Goal: Contribute content: Add original content to the website for others to see

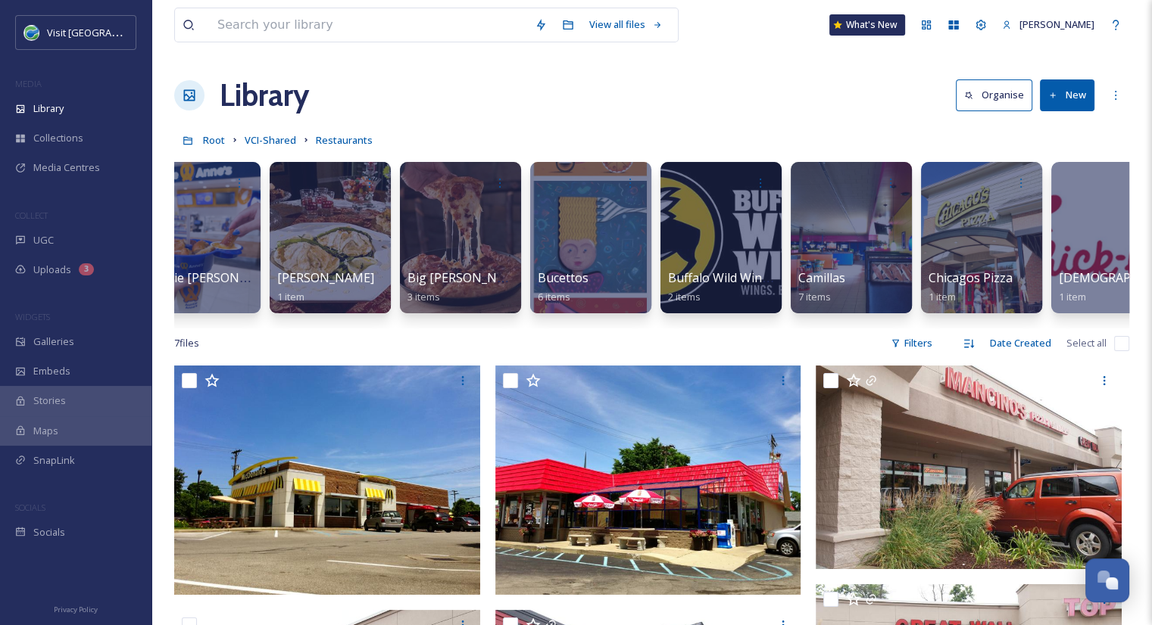
scroll to position [0, 1638]
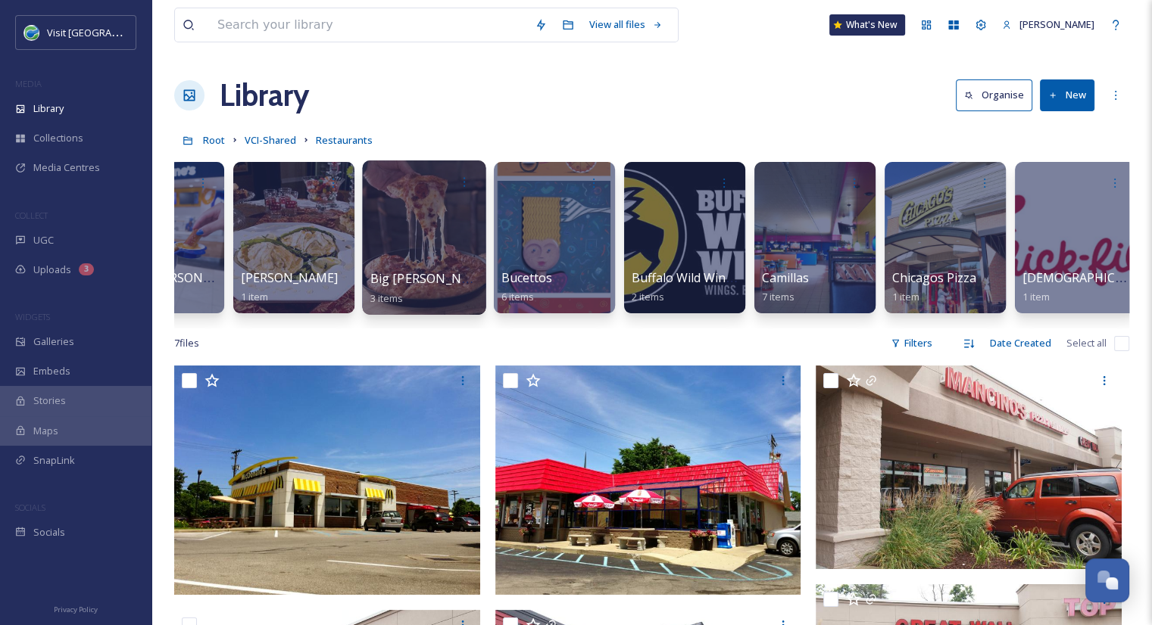
click at [403, 267] on div at bounding box center [423, 238] width 123 height 154
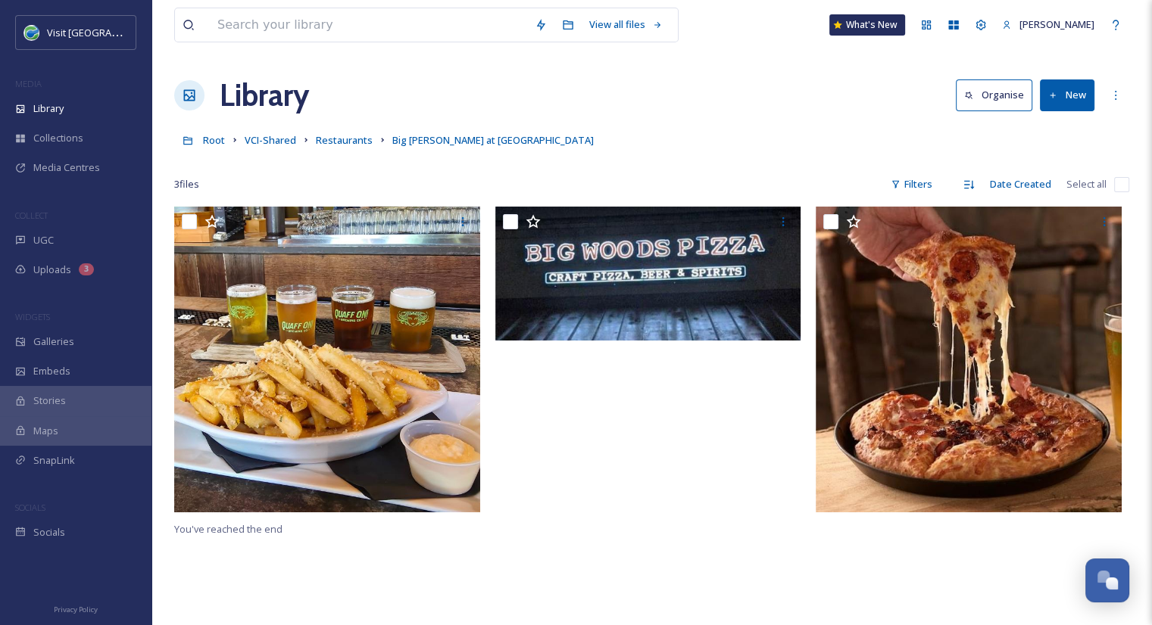
click at [1066, 94] on button "New" at bounding box center [1067, 94] width 55 height 31
click at [1062, 131] on span "File Upload" at bounding box center [1060, 130] width 50 height 14
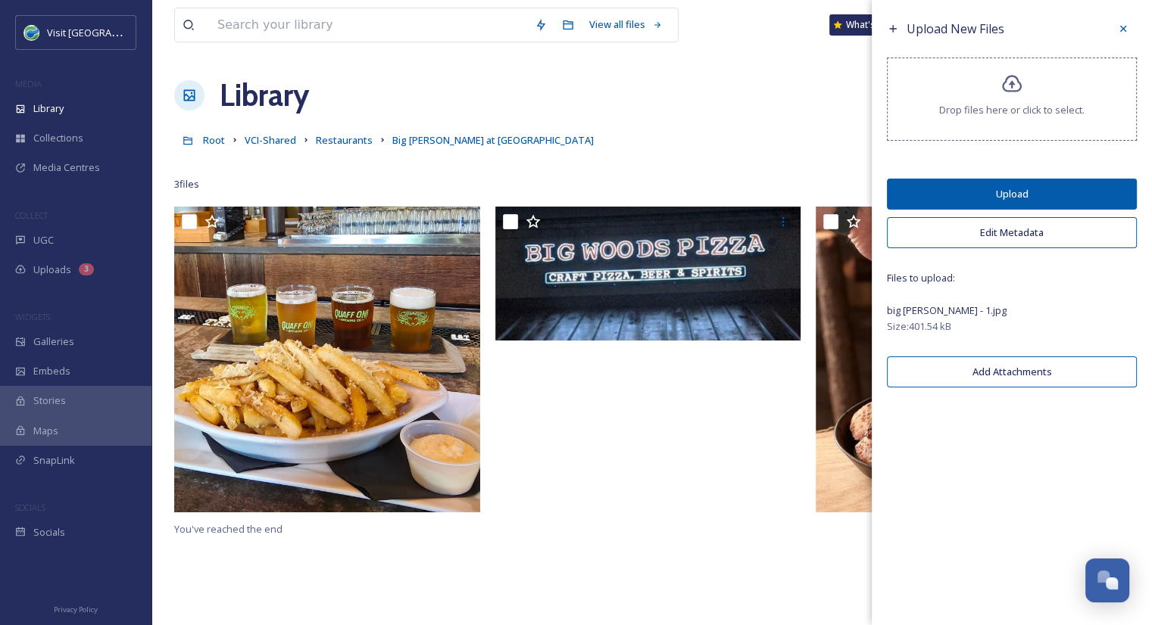
click at [1105, 186] on button "Upload" at bounding box center [1012, 194] width 250 height 31
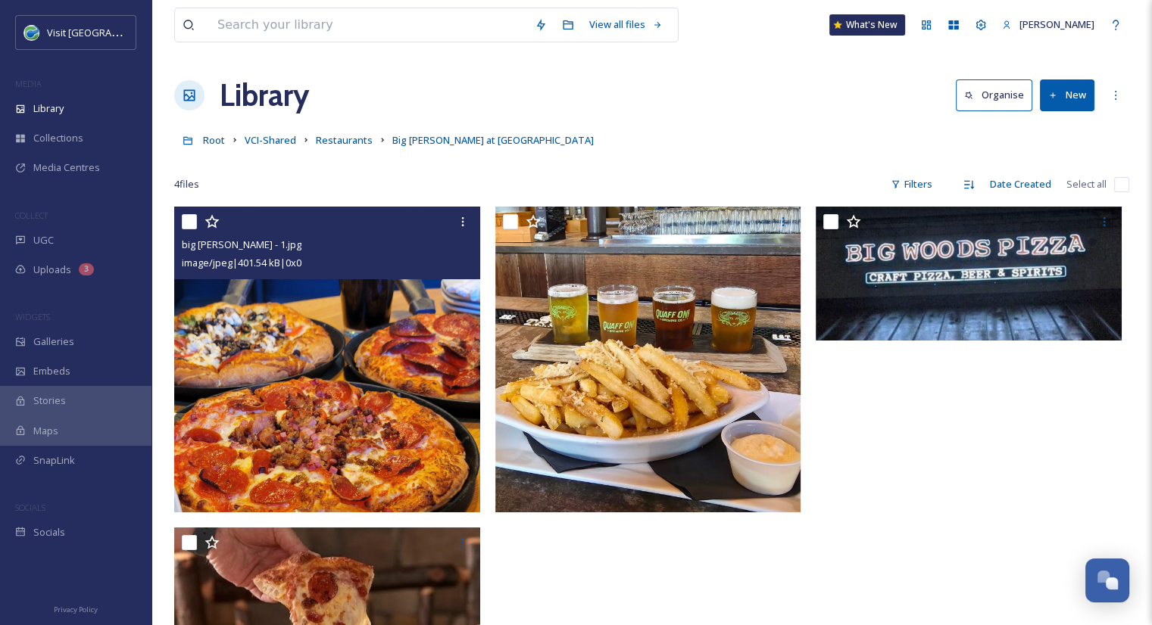
click at [258, 319] on img at bounding box center [327, 360] width 306 height 306
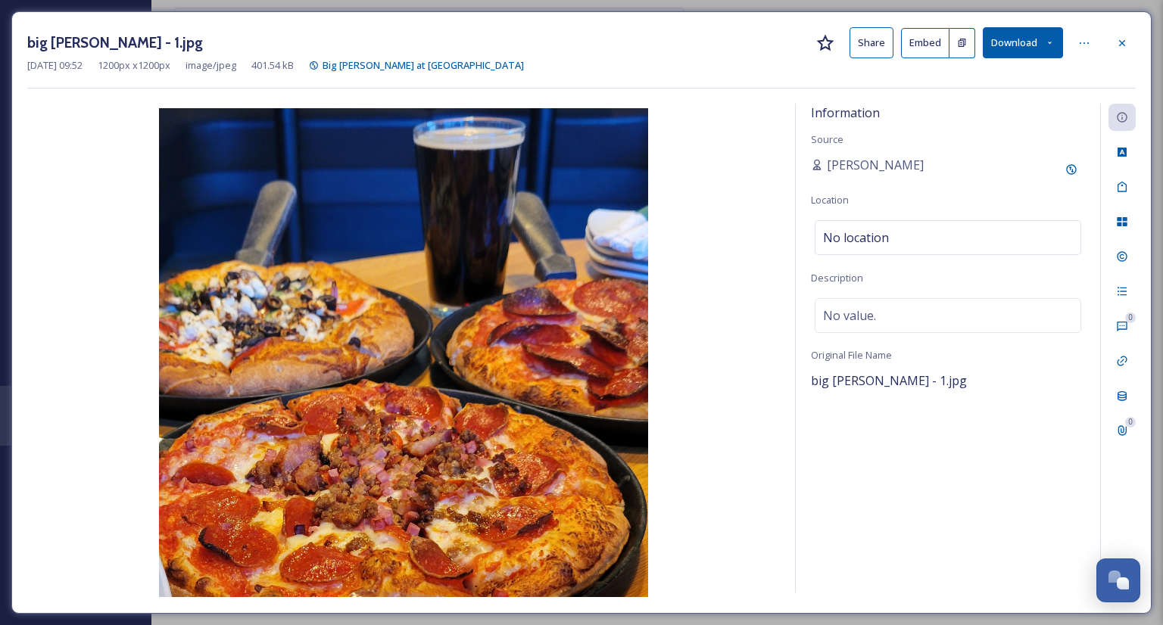
click at [881, 40] on button "Share" at bounding box center [871, 42] width 44 height 31
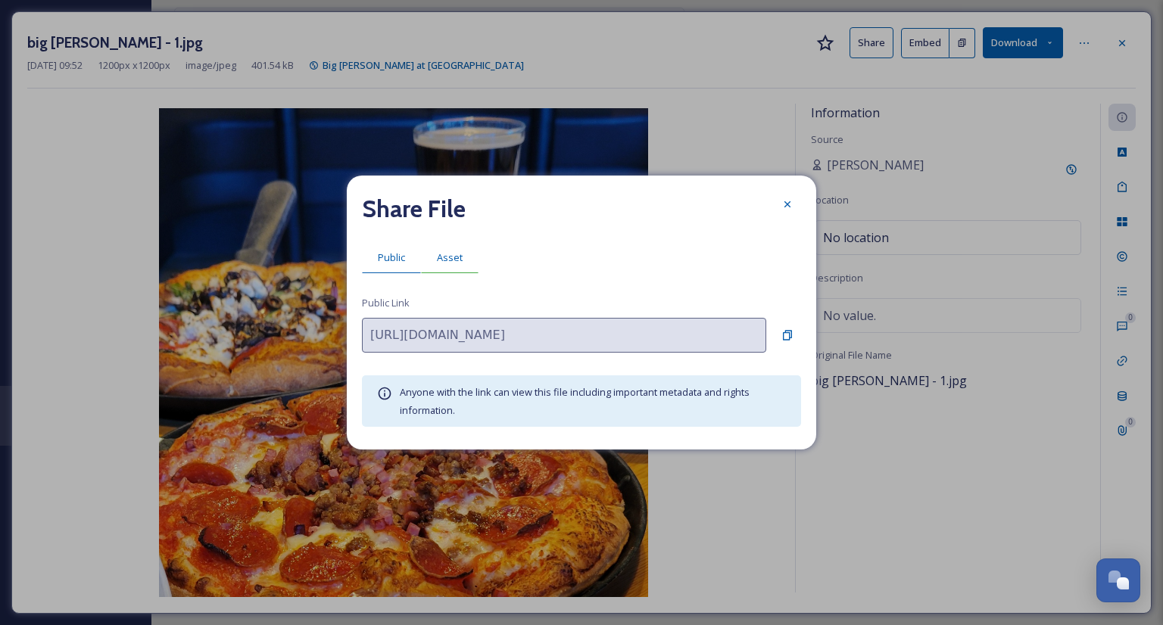
click at [454, 252] on span "Asset" at bounding box center [450, 258] width 26 height 14
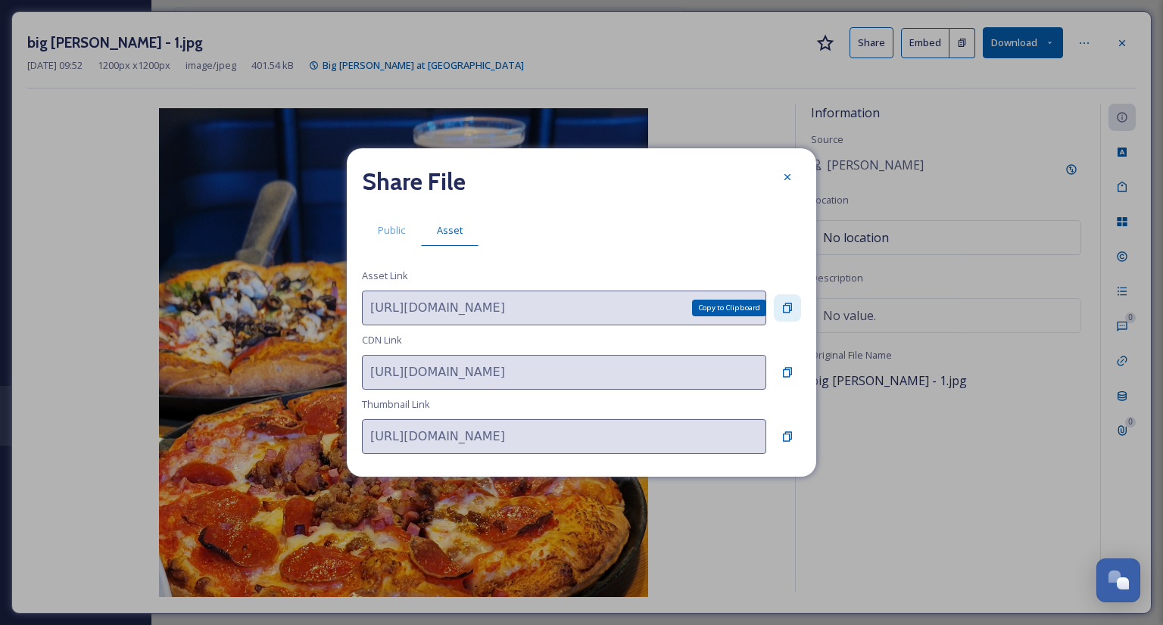
click at [787, 307] on icon at bounding box center [787, 308] width 12 height 12
click at [793, 185] on div at bounding box center [787, 177] width 27 height 27
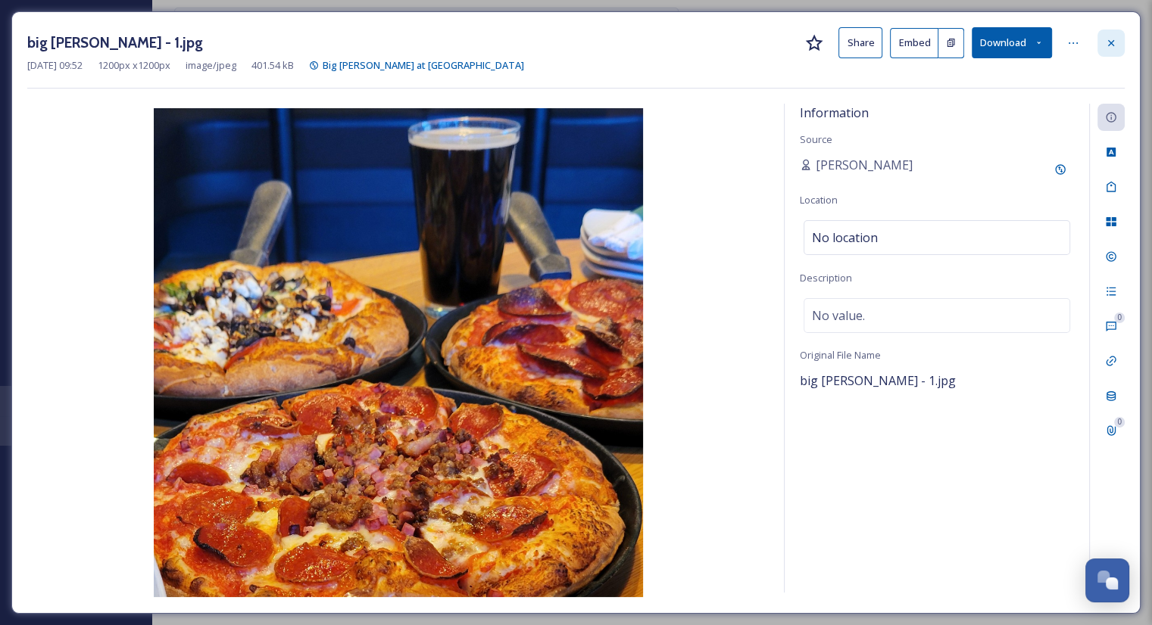
click at [1113, 39] on icon at bounding box center [1111, 42] width 6 height 6
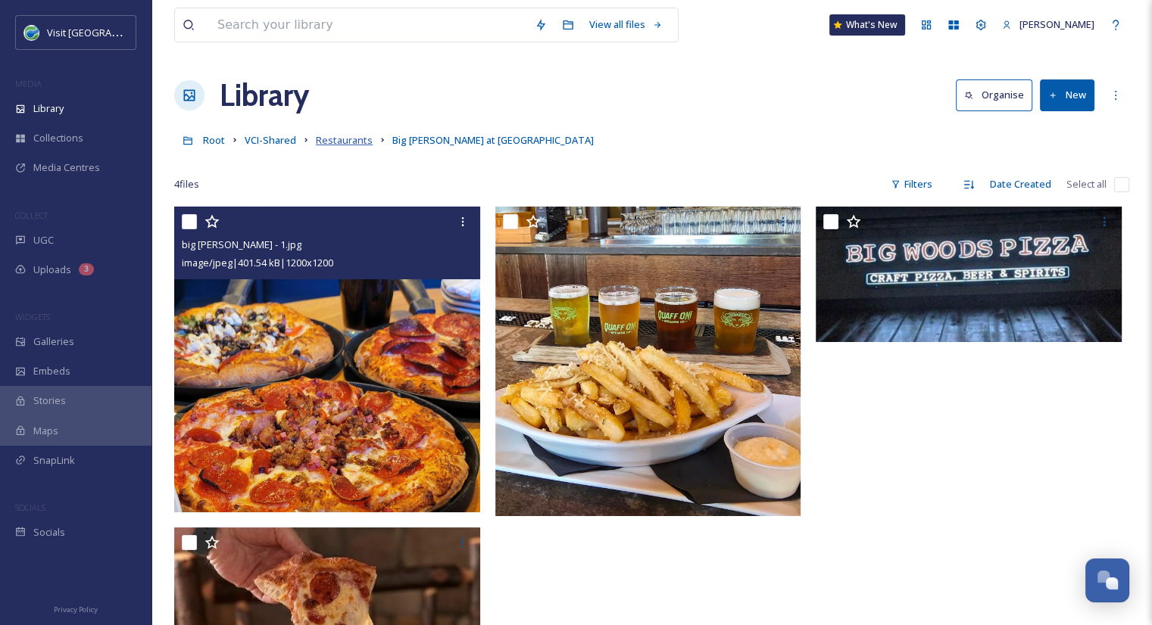
click at [344, 145] on span "Restaurants" at bounding box center [344, 140] width 57 height 14
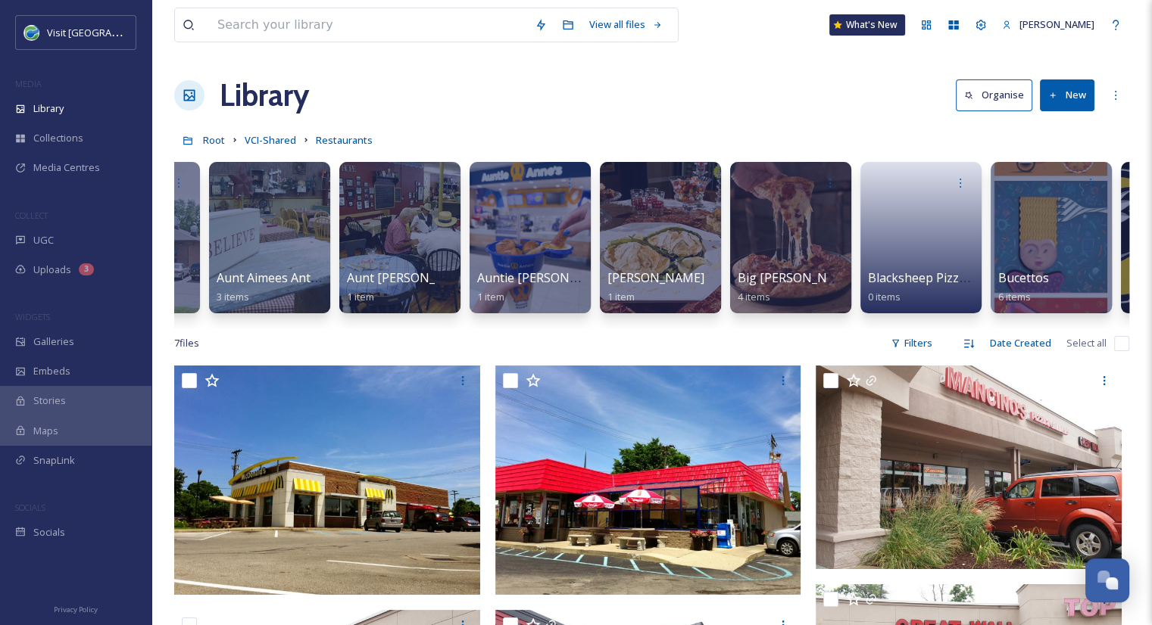
scroll to position [0, 1534]
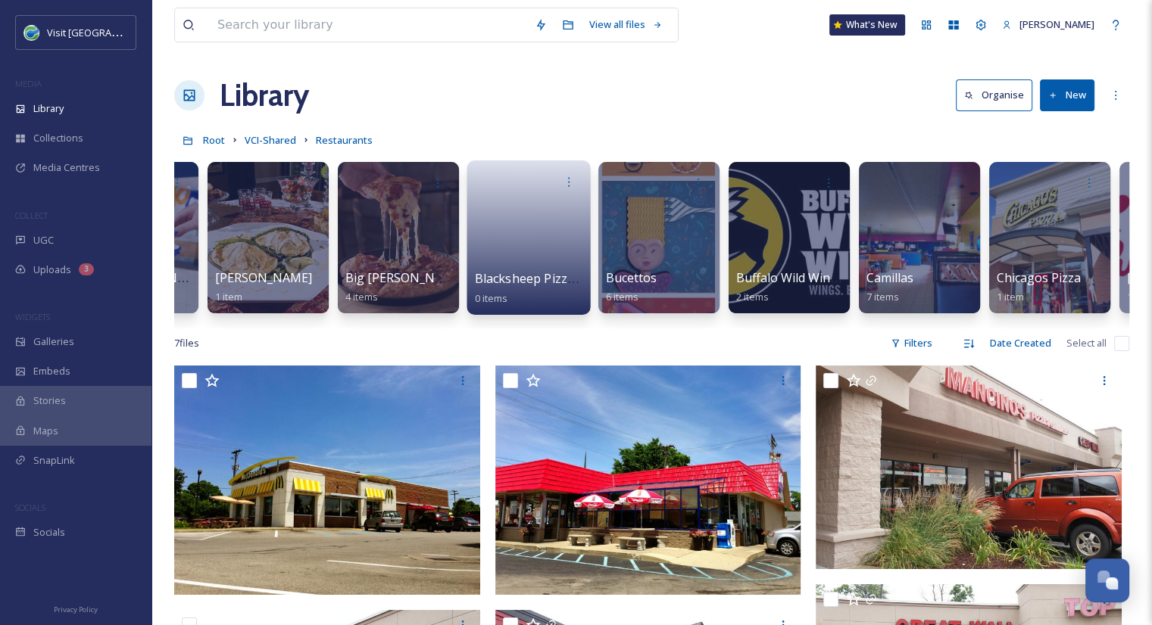
click at [555, 248] on link at bounding box center [529, 232] width 108 height 73
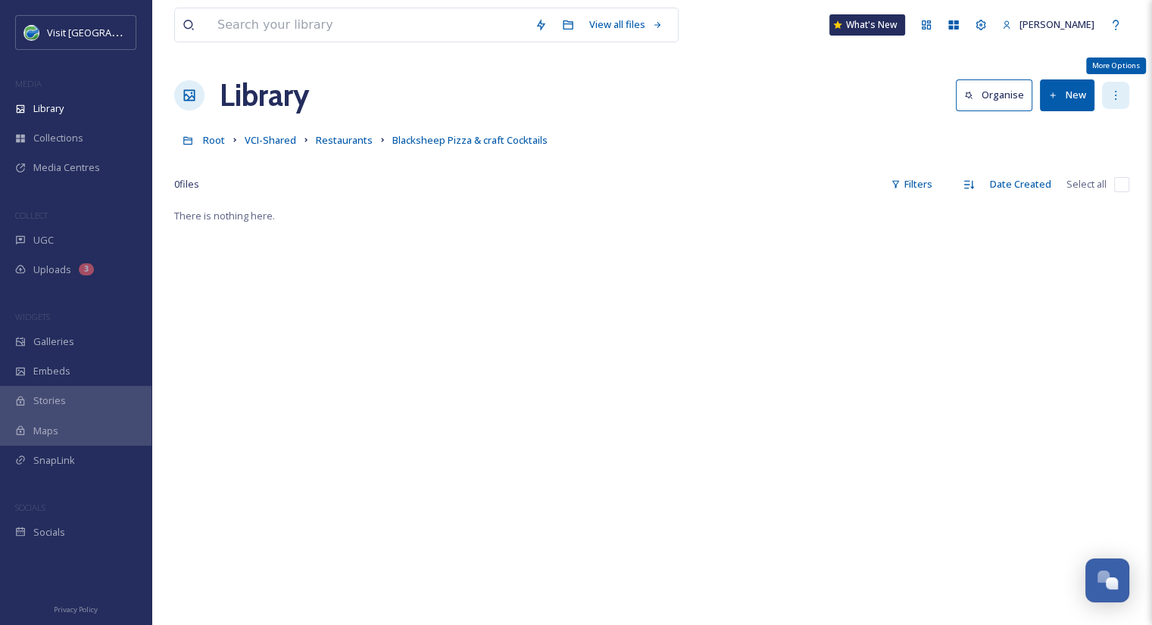
click at [1115, 100] on icon at bounding box center [1115, 95] width 12 height 12
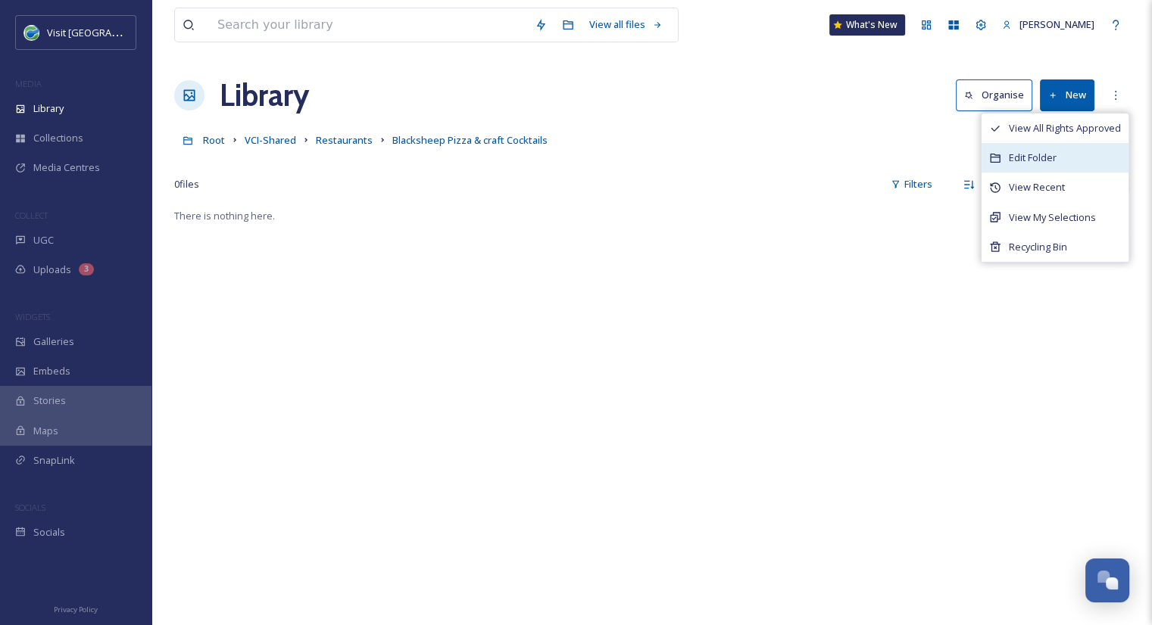
click at [1010, 164] on span "Edit Folder" at bounding box center [1032, 158] width 48 height 14
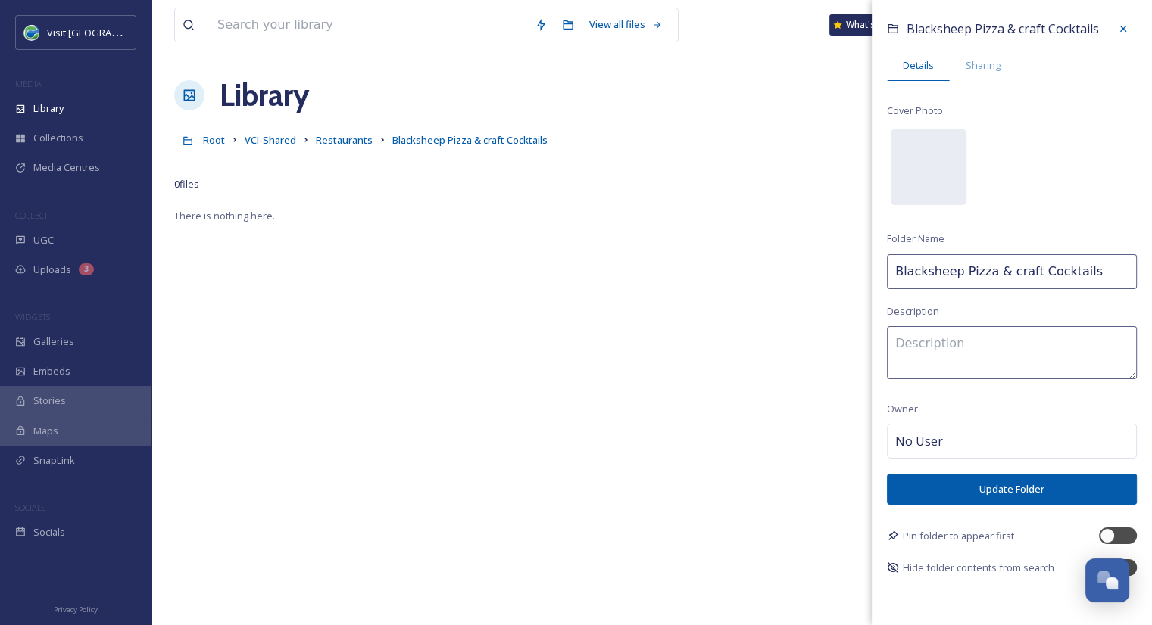
click at [955, 272] on input "Blacksheep Pizza & craft Cocktails" at bounding box center [1012, 271] width 250 height 35
click at [925, 270] on input "Blacksheep Craft Pizza & craft Cocktails" at bounding box center [1012, 271] width 250 height 35
click at [1058, 267] on input "BlackSheep Craft Pizza & craft Cocktails" at bounding box center [1012, 271] width 250 height 35
type input "BlackSheep Craft Pizza & Cocktails"
click at [1008, 483] on button "Update Folder" at bounding box center [1012, 489] width 250 height 31
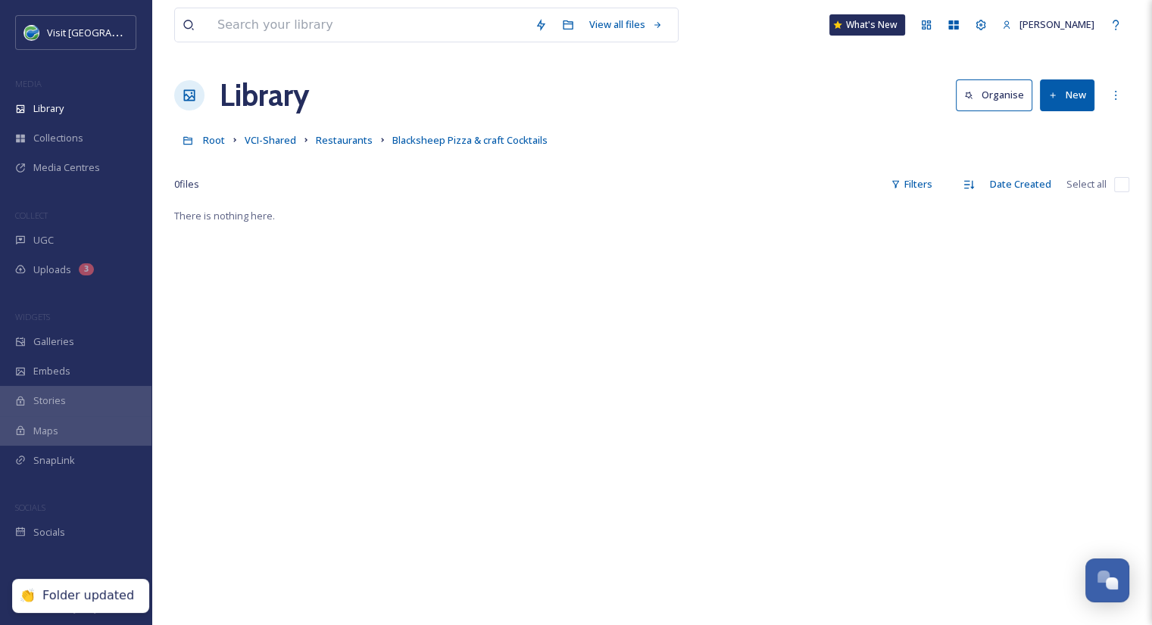
click at [1049, 92] on icon at bounding box center [1053, 96] width 10 height 10
click at [1030, 135] on div "File Upload" at bounding box center [1051, 131] width 86 height 30
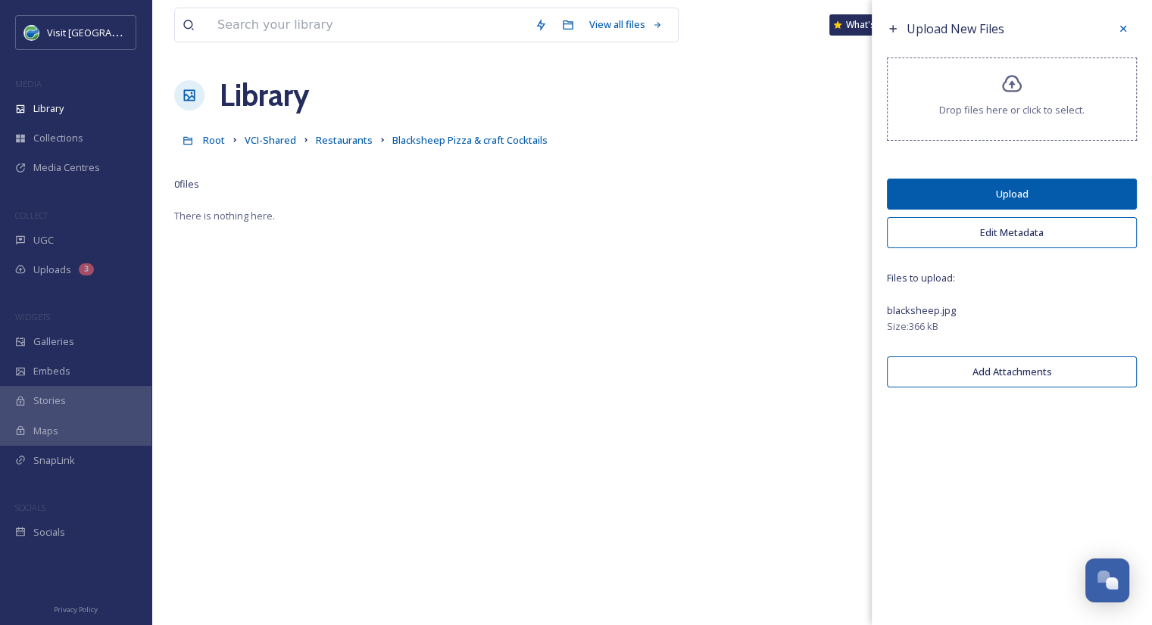
click at [1114, 194] on button "Upload" at bounding box center [1012, 194] width 250 height 31
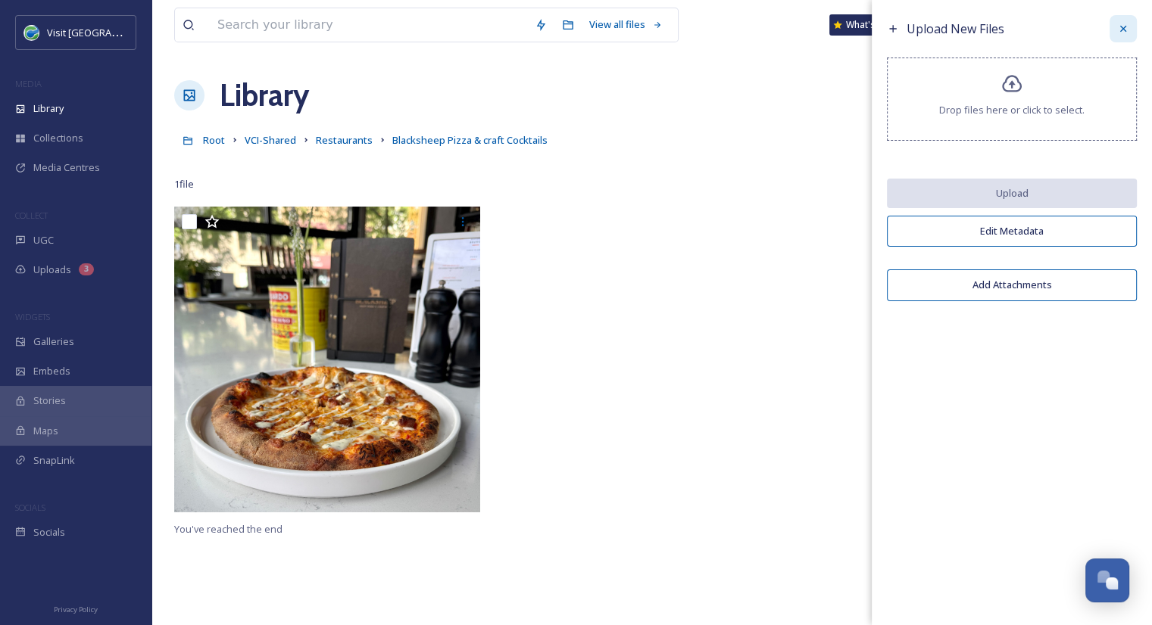
click at [1121, 29] on icon at bounding box center [1123, 29] width 6 height 6
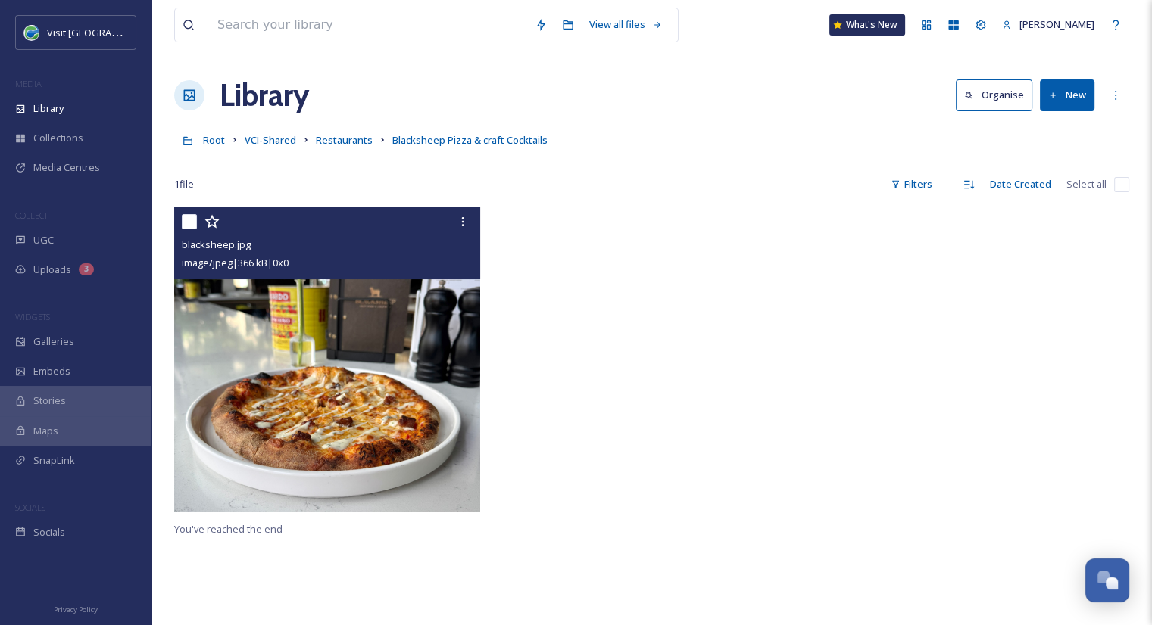
click at [393, 295] on img at bounding box center [327, 360] width 306 height 306
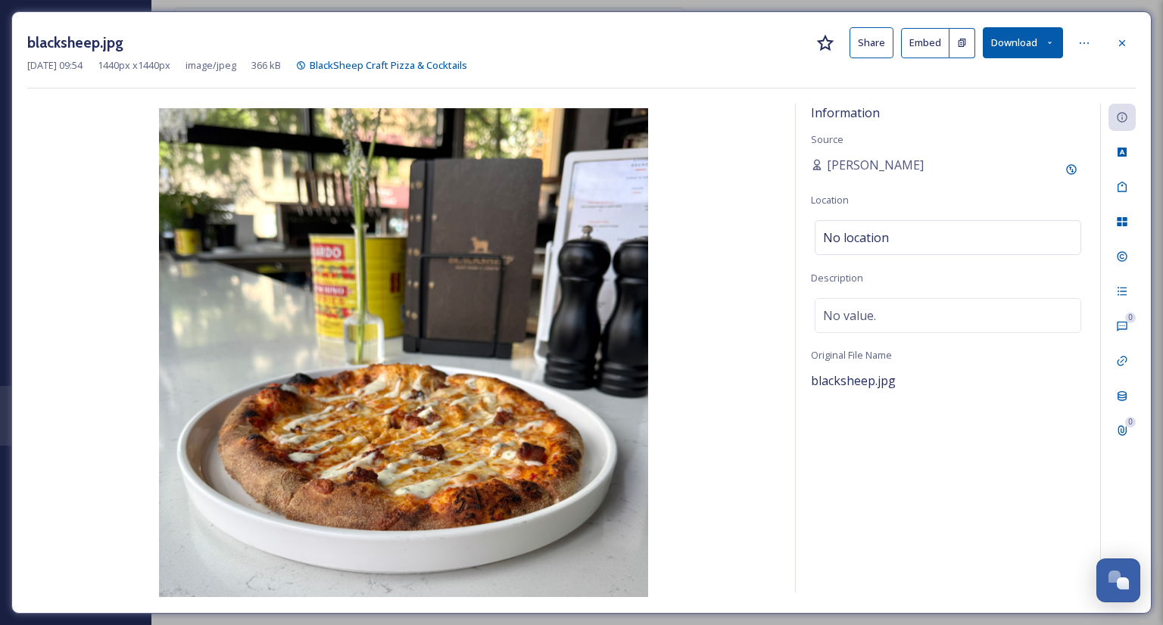
click at [874, 39] on button "Share" at bounding box center [871, 42] width 44 height 31
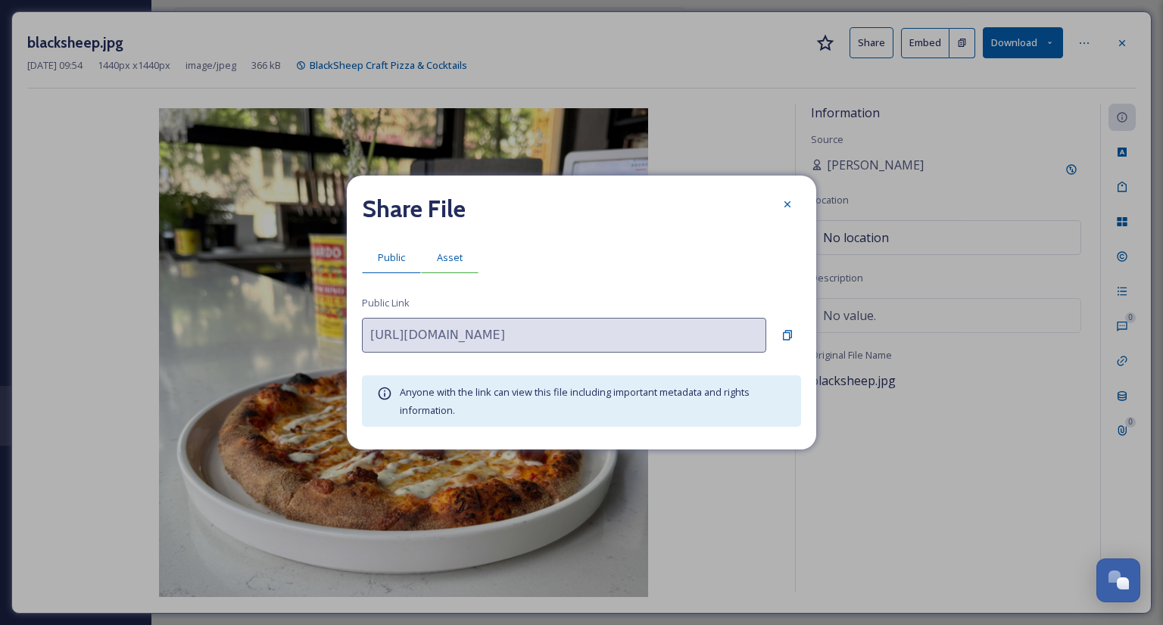
click at [443, 256] on span "Asset" at bounding box center [450, 258] width 26 height 14
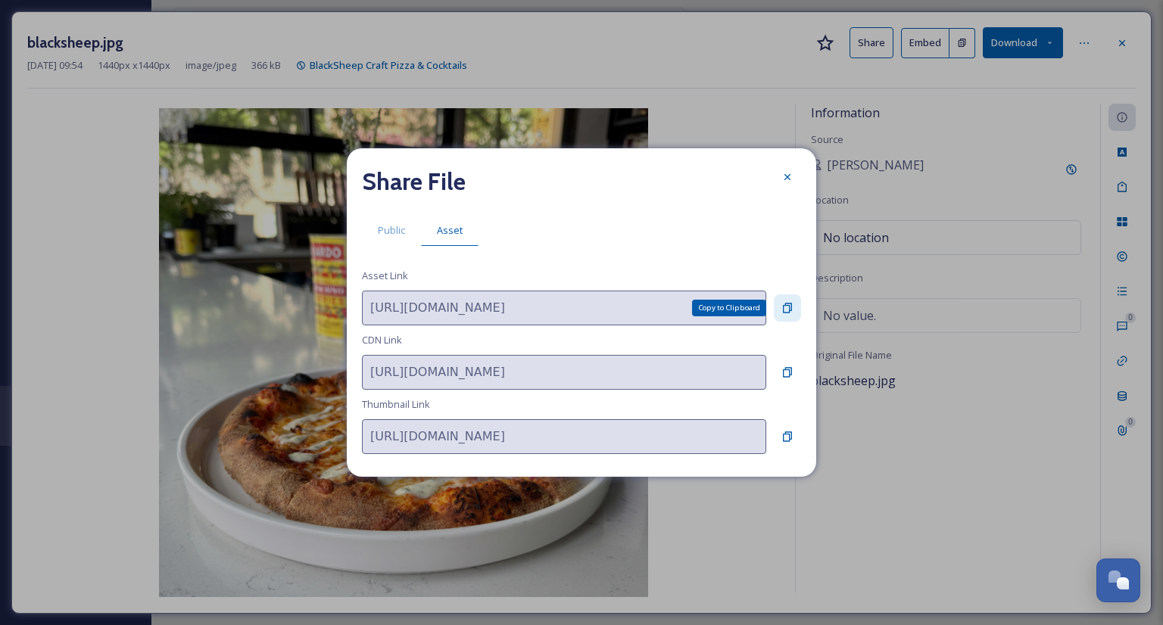
click at [790, 307] on icon at bounding box center [787, 308] width 9 height 10
click at [785, 179] on icon at bounding box center [787, 176] width 6 height 6
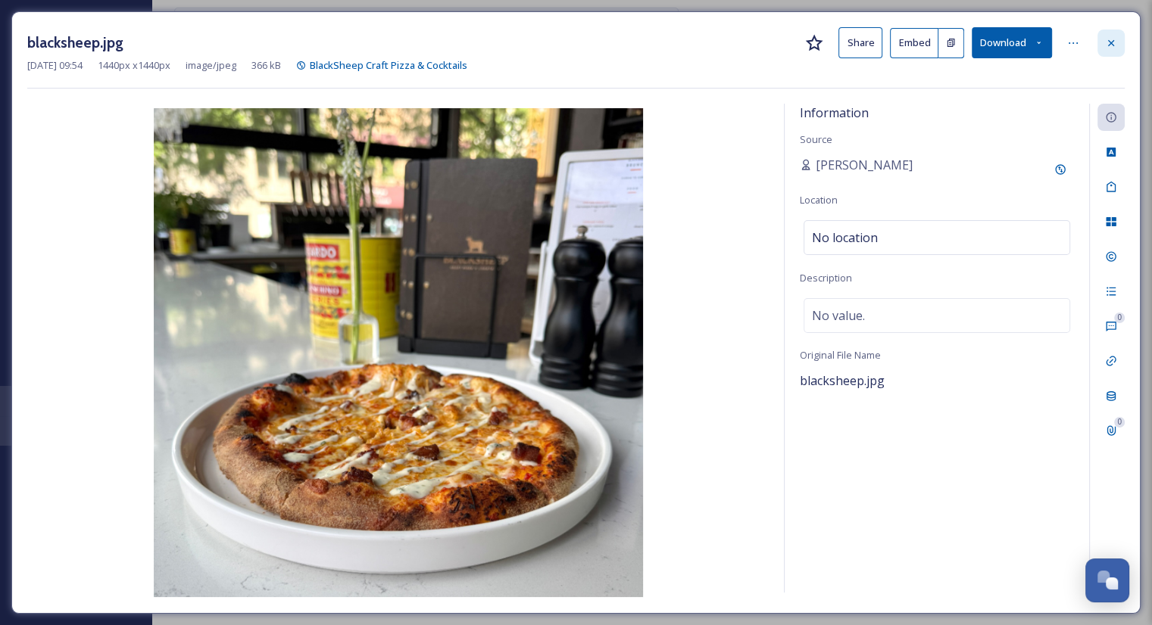
click at [1114, 42] on icon at bounding box center [1111, 43] width 12 height 12
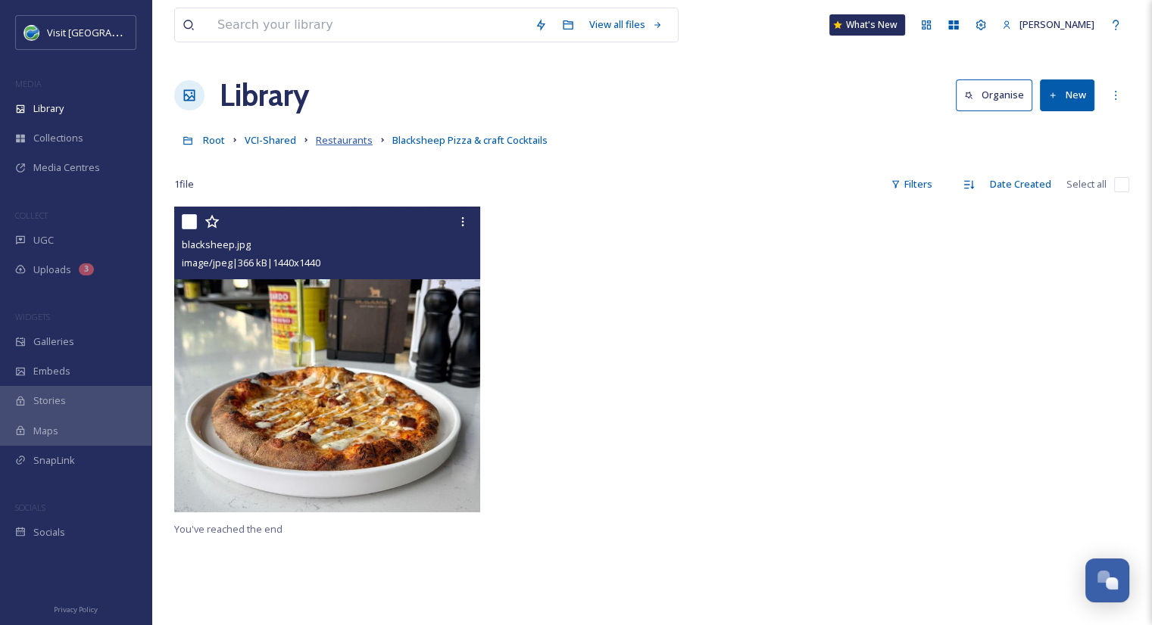
click at [355, 143] on span "Restaurants" at bounding box center [344, 140] width 57 height 14
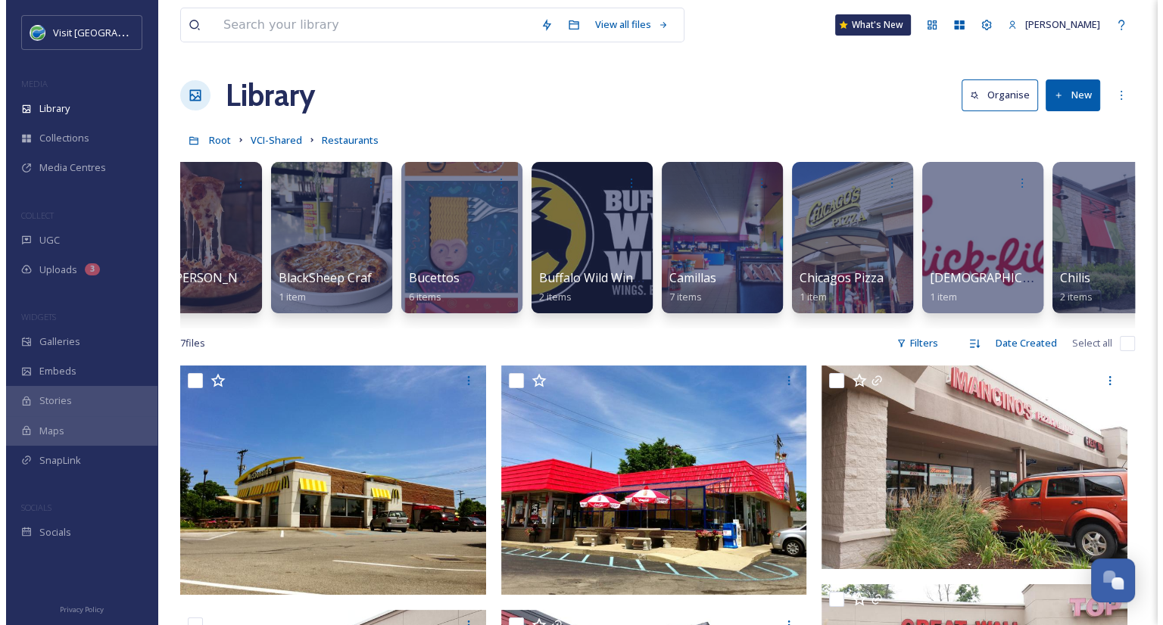
scroll to position [0, 1735]
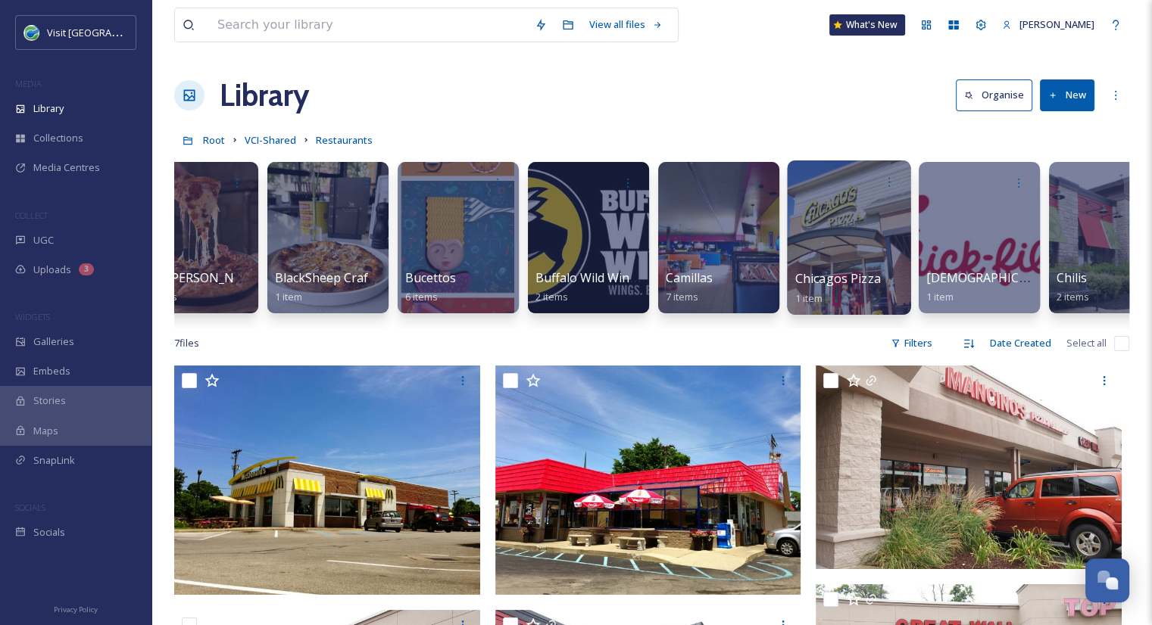
click at [793, 217] on div at bounding box center [848, 238] width 123 height 154
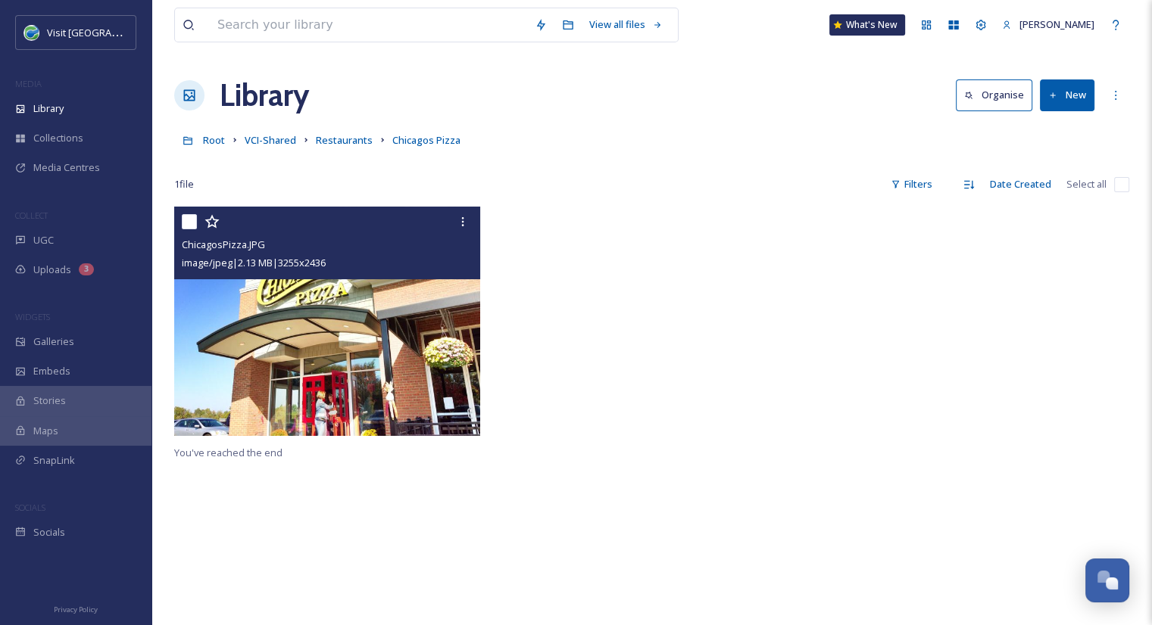
click at [354, 332] on img at bounding box center [327, 321] width 306 height 229
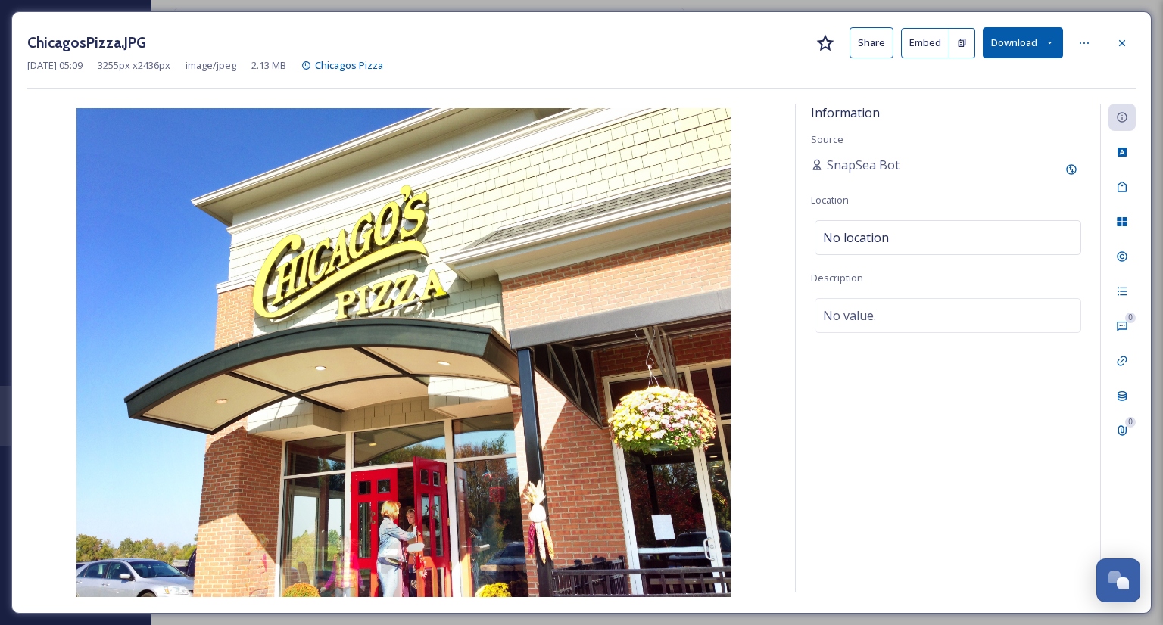
click at [355, 326] on img at bounding box center [403, 352] width 753 height 489
